Goal: Information Seeking & Learning: Understand process/instructions

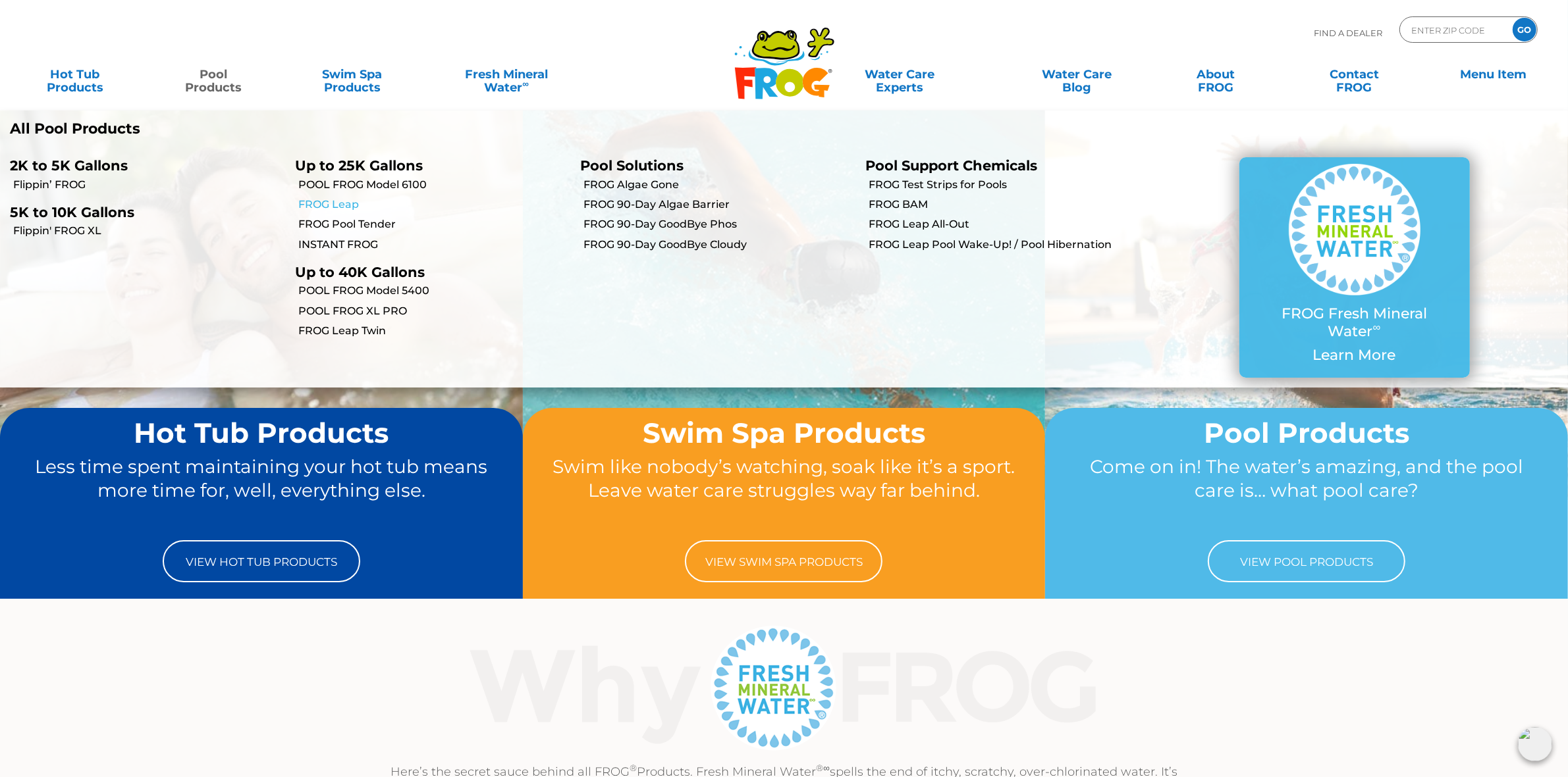
click at [357, 203] on link "FROG Leap" at bounding box center [434, 204] width 272 height 14
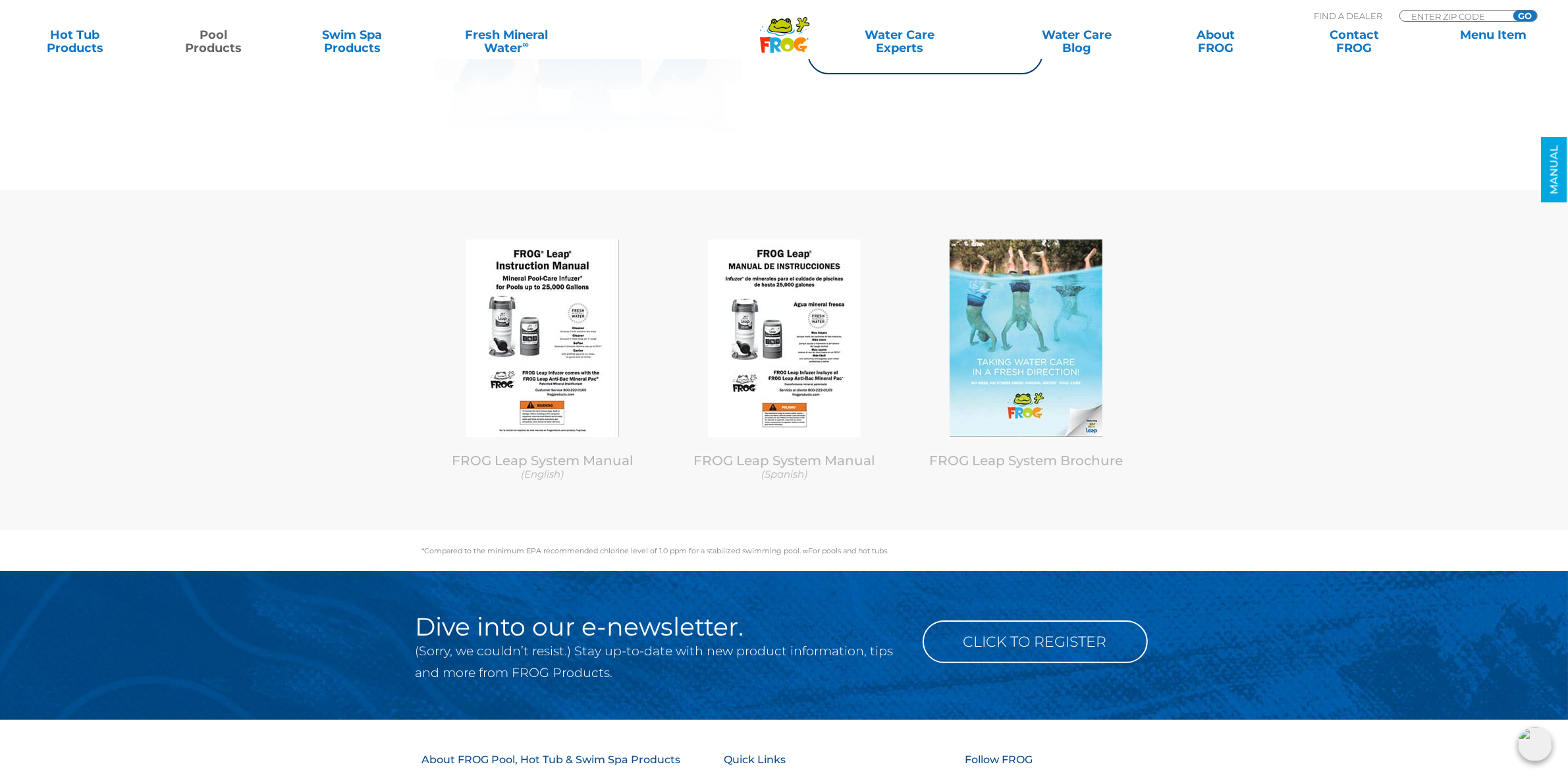
scroll to position [6500, 0]
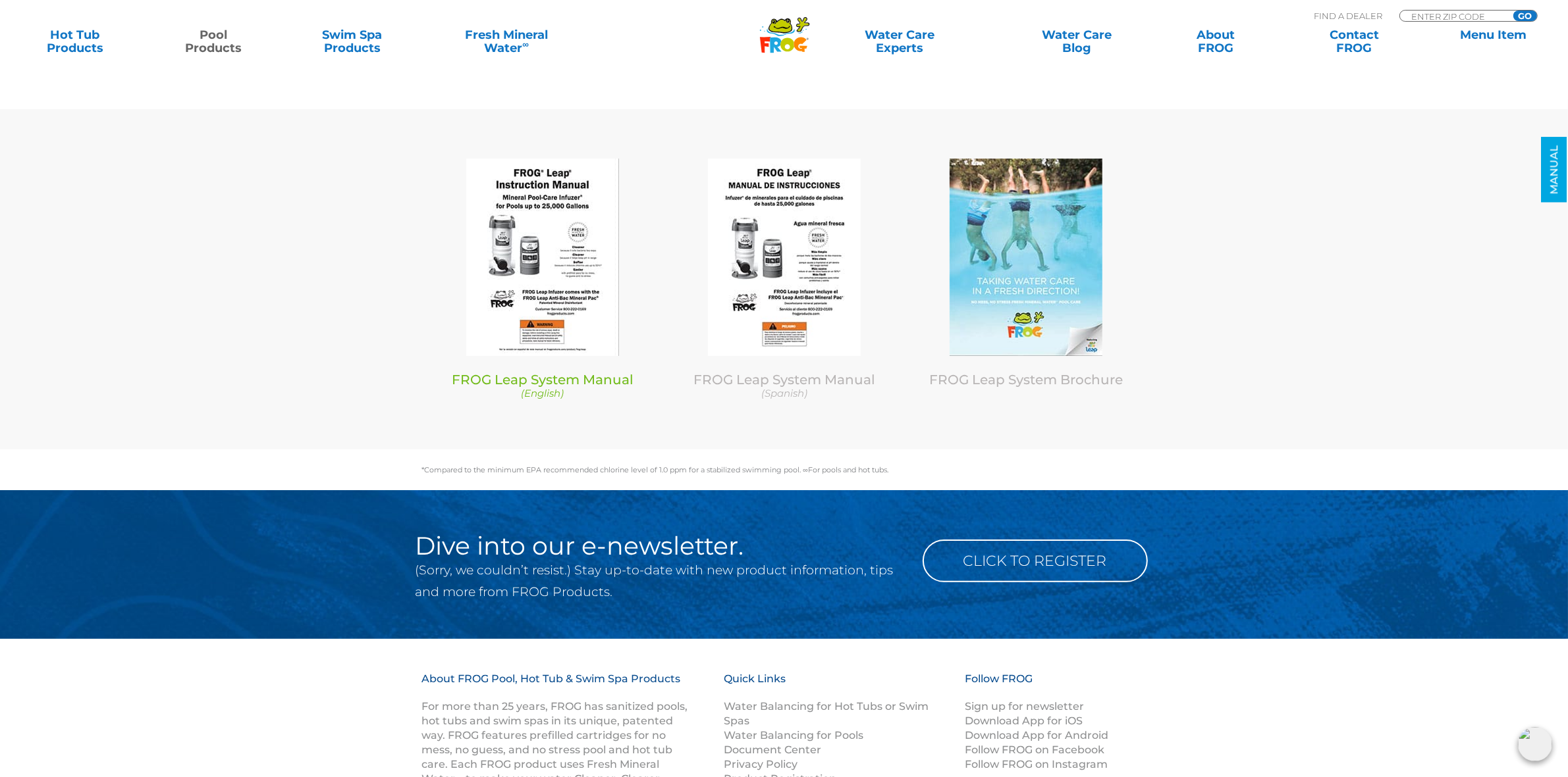
click at [560, 245] on img at bounding box center [542, 258] width 153 height 198
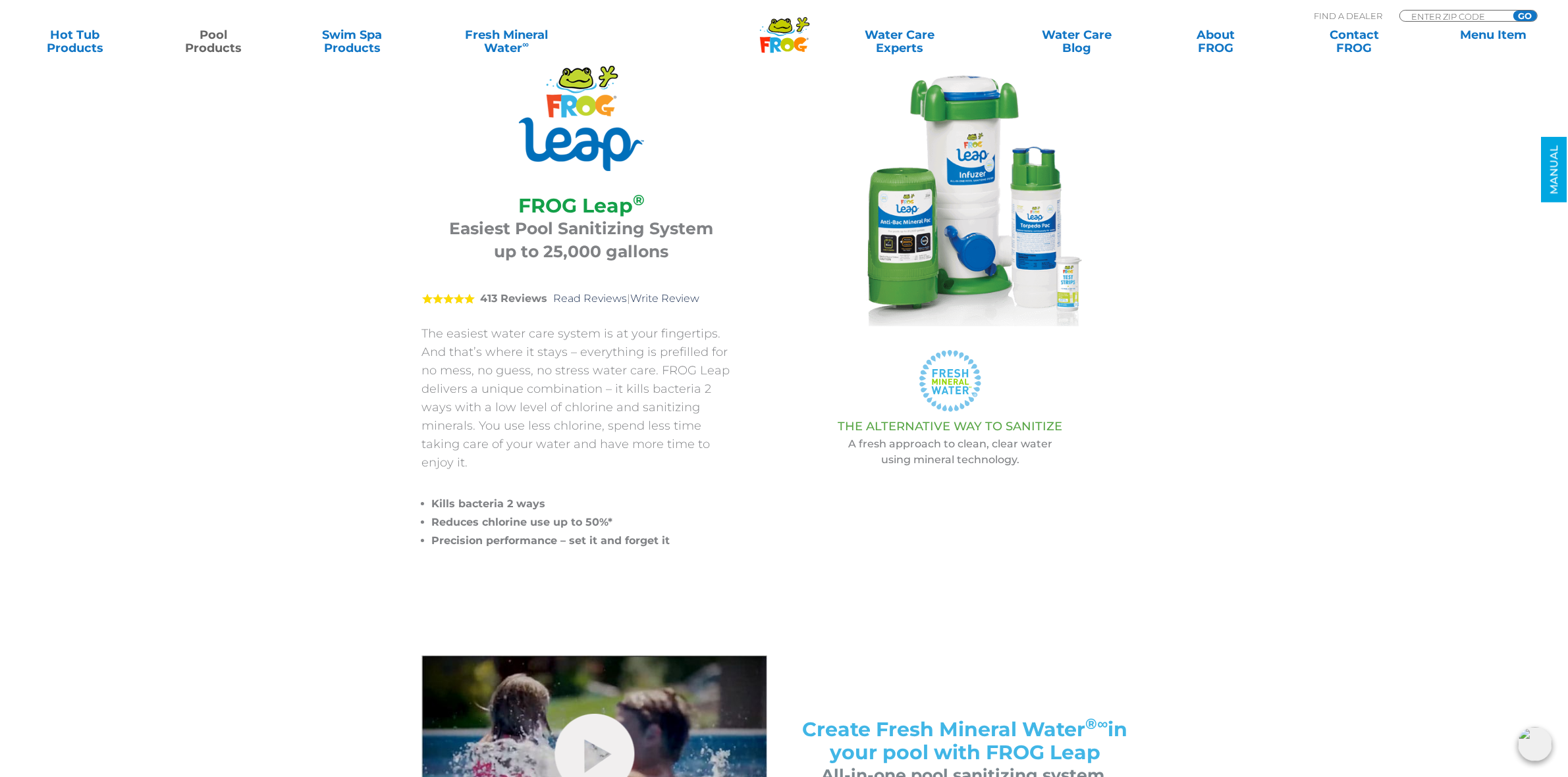
scroll to position [0, 0]
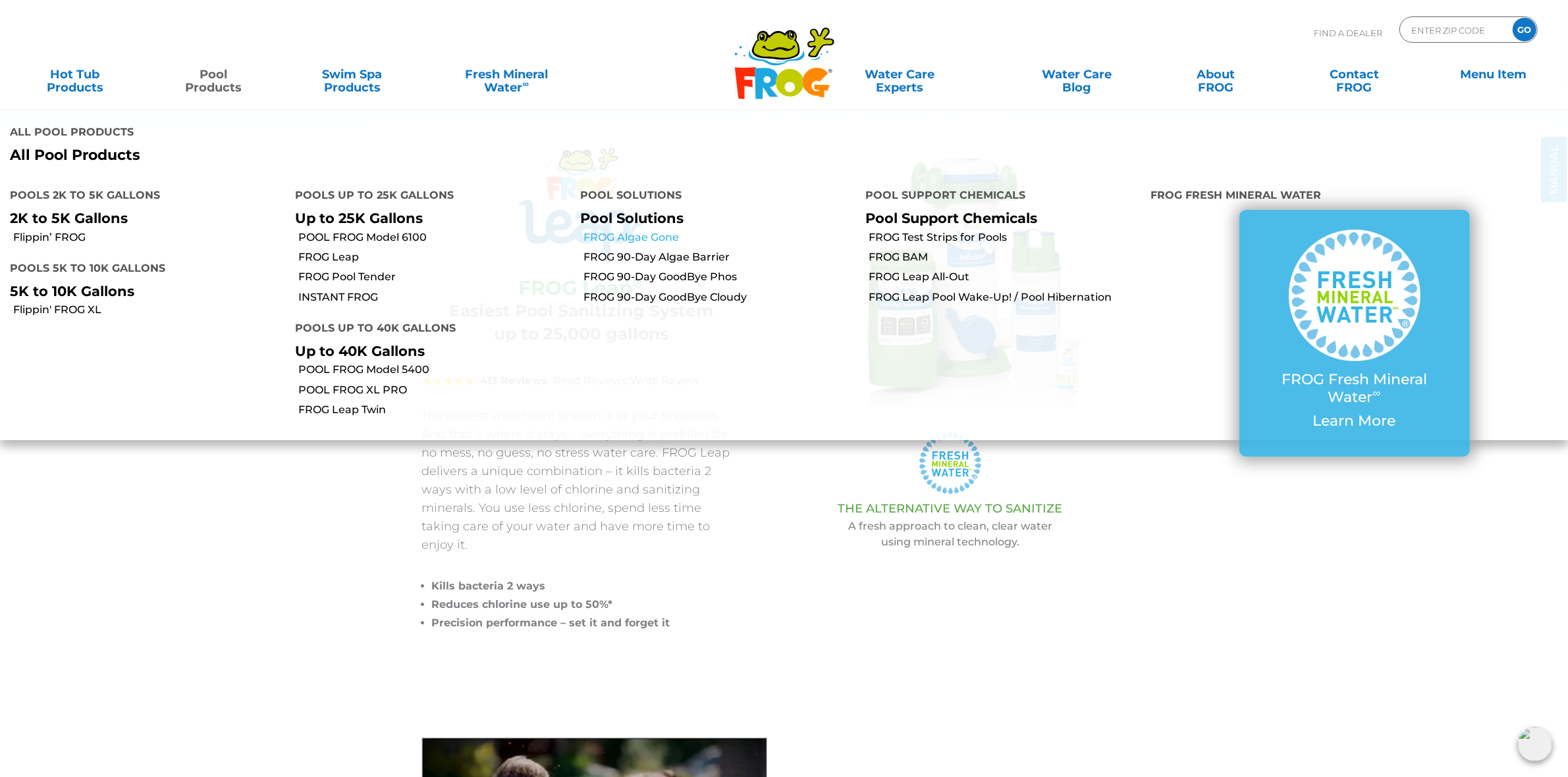
click at [646, 231] on link "FROG Algae Gone" at bounding box center [720, 237] width 272 height 14
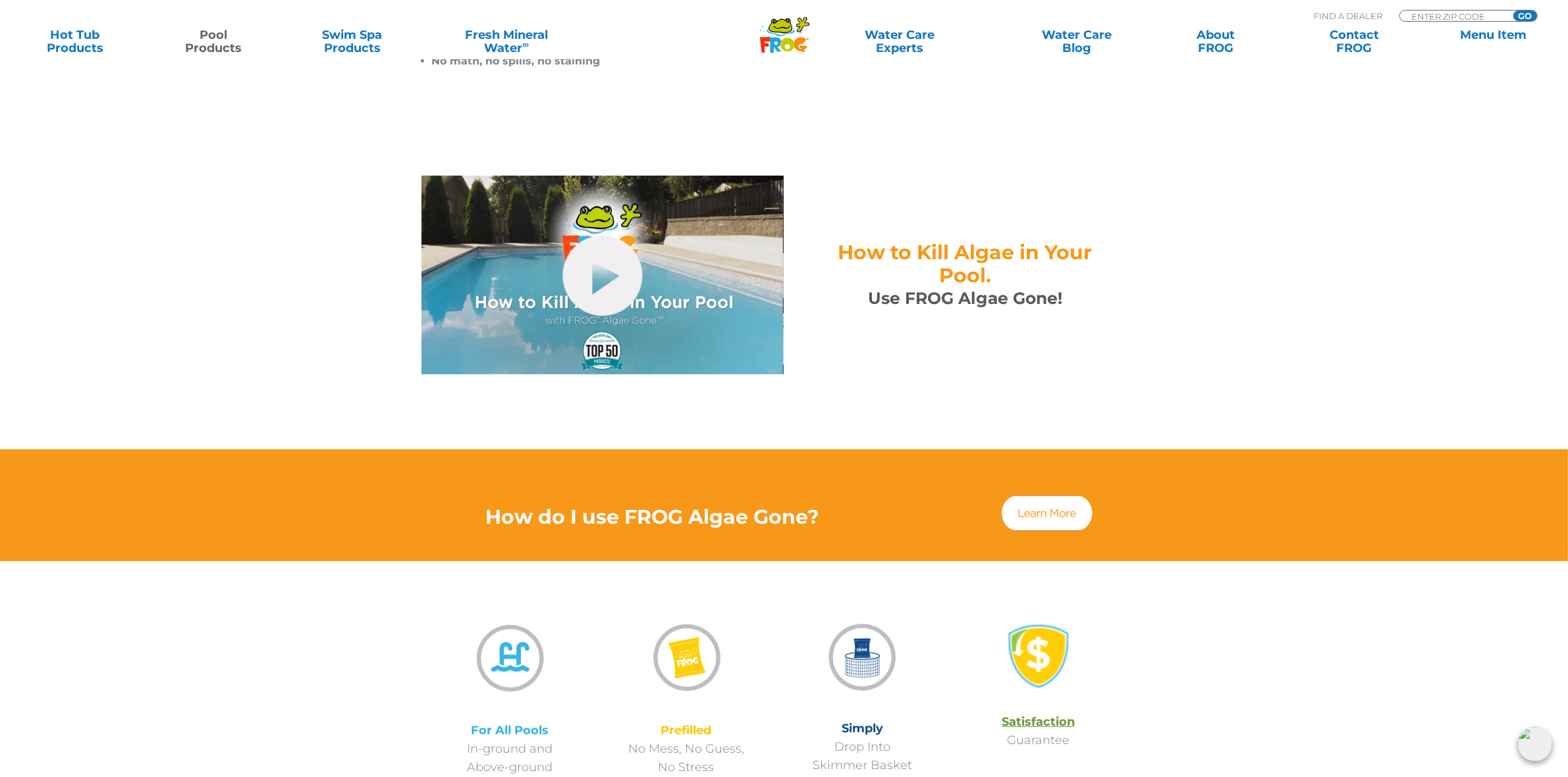
scroll to position [576, 0]
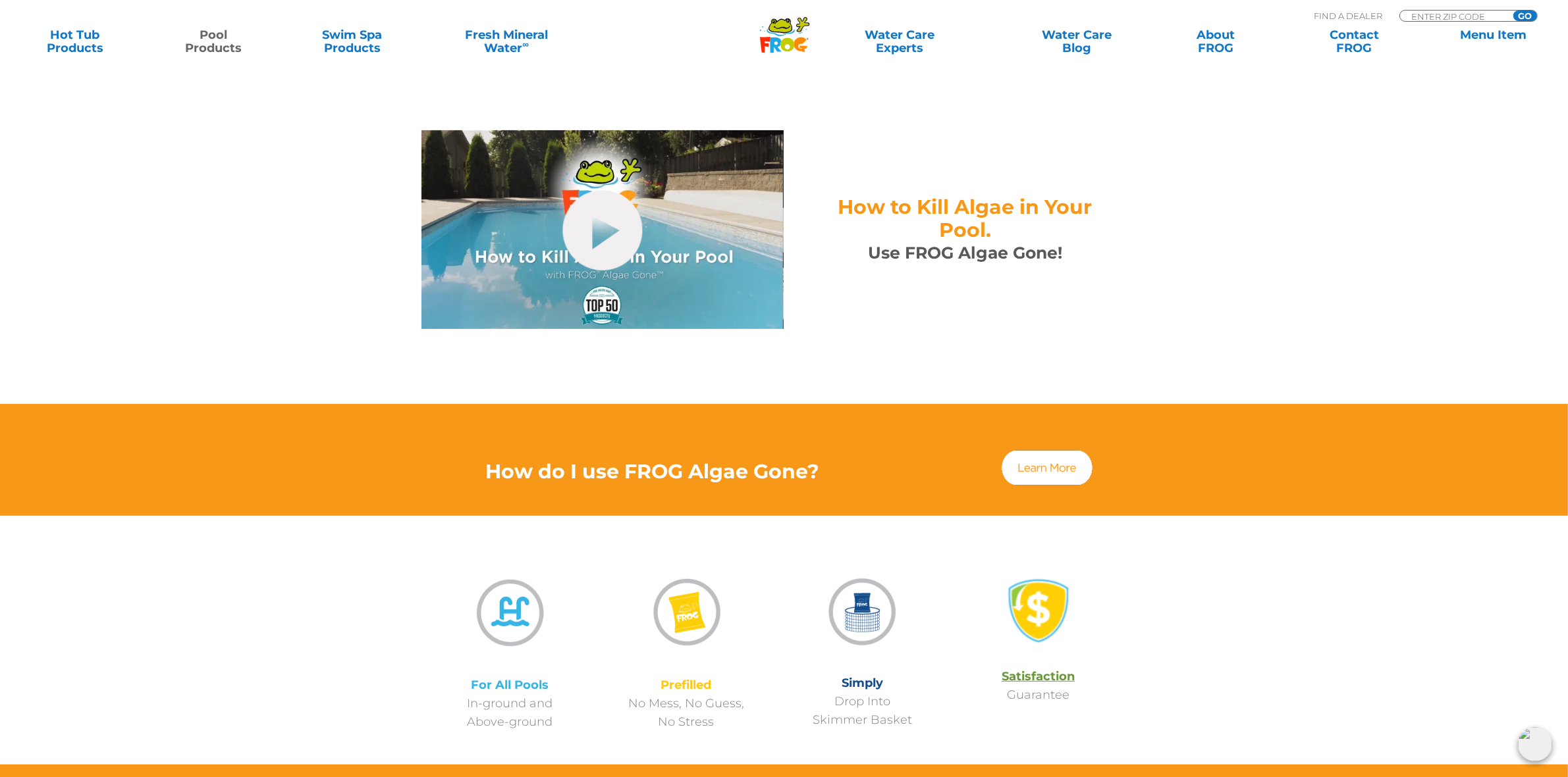
click at [1057, 456] on img at bounding box center [1047, 468] width 95 height 40
